Goal: Information Seeking & Learning: Learn about a topic

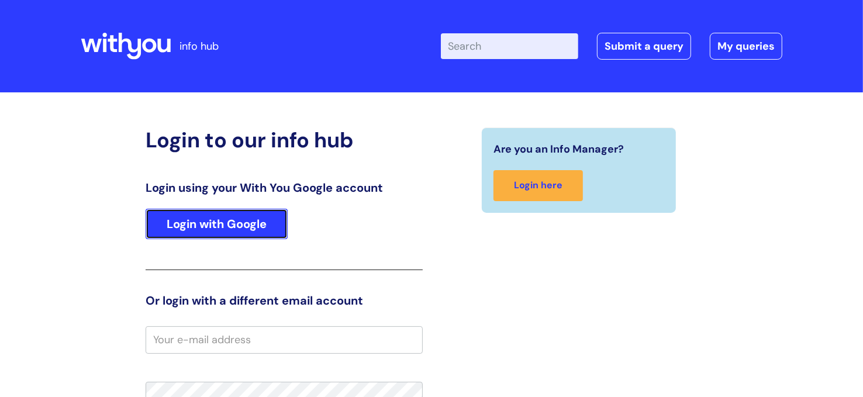
click at [226, 238] on link "Login with Google" at bounding box center [217, 224] width 142 height 30
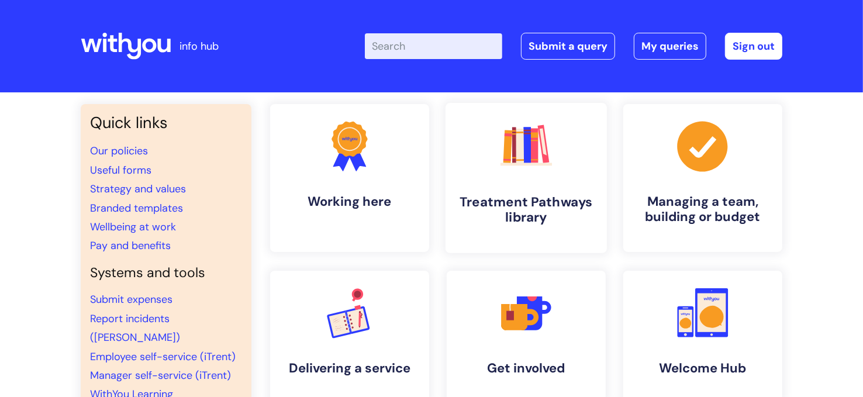
click at [485, 154] on link ".cls-1{fill:#f89b22;}.cls-1,.cls-2,.cls-3,.cls-4,.cls-5,.cls-6,.cls-7{stroke-wi…" at bounding box center [526, 178] width 161 height 150
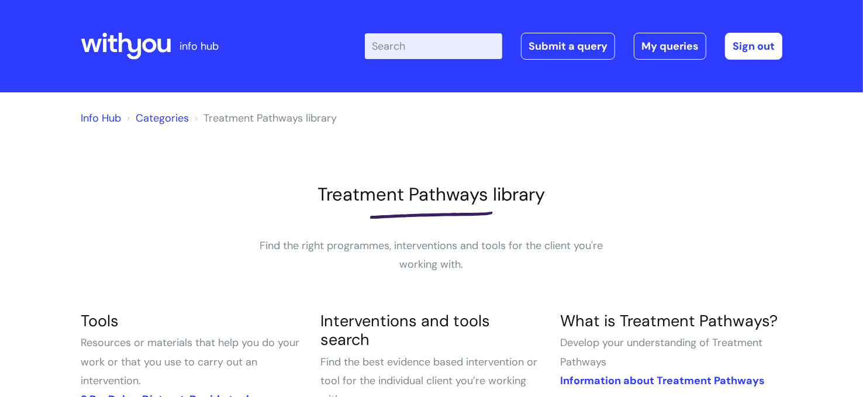
click at [394, 46] on input "Enter your search term here..." at bounding box center [433, 46] width 137 height 26
type input "triggers"
click button "Search" at bounding box center [0, 0] width 0 height 0
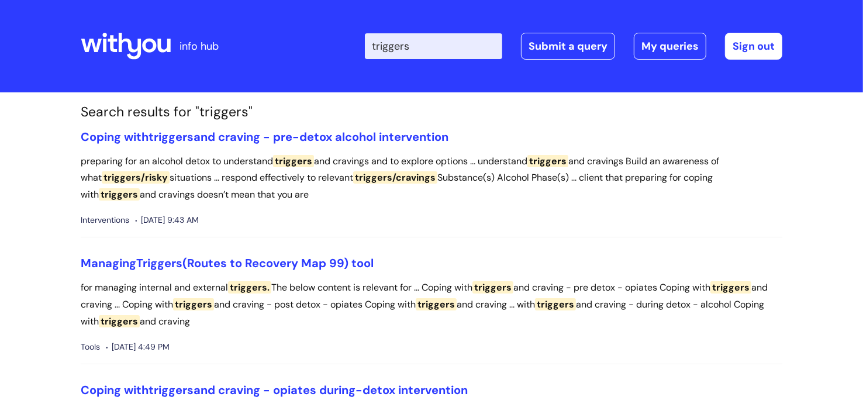
scroll to position [1, 0]
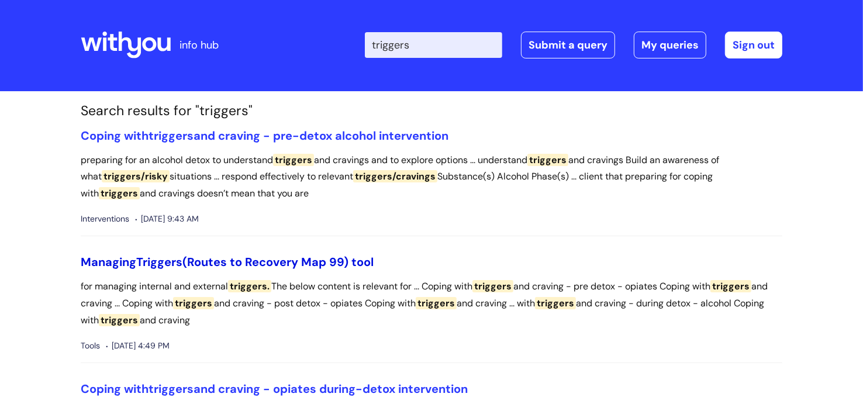
click at [213, 261] on link "Managing Triggers (Routes to Recovery Map 99) tool" at bounding box center [227, 261] width 293 height 15
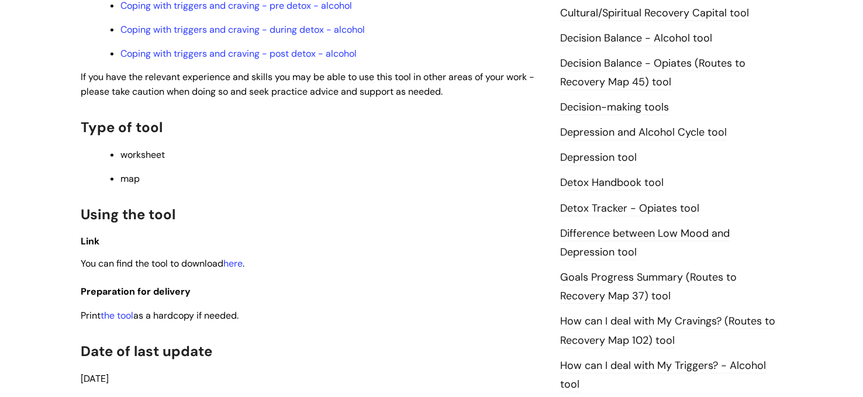
scroll to position [579, 0]
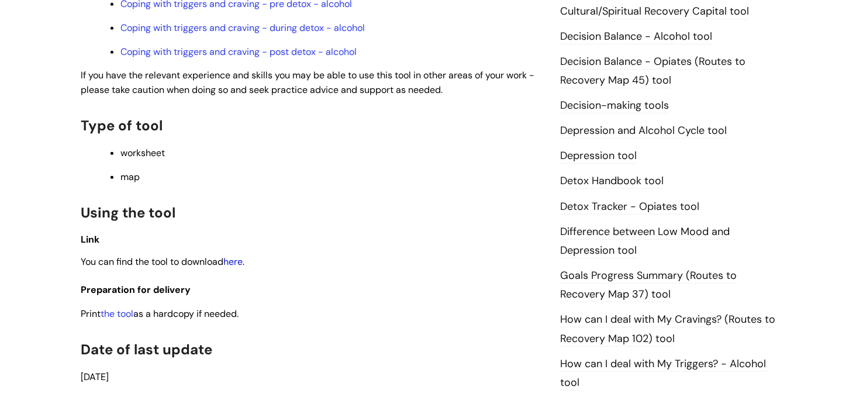
click at [241, 261] on link "here" at bounding box center [232, 262] width 19 height 12
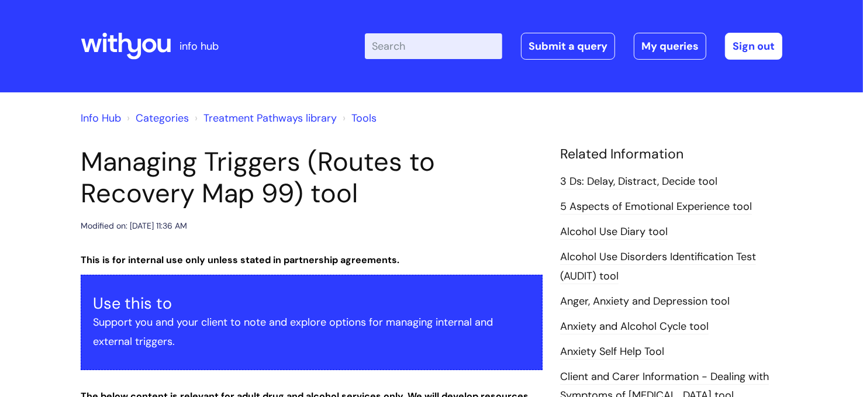
scroll to position [1, 0]
